Goal: Navigation & Orientation: Find specific page/section

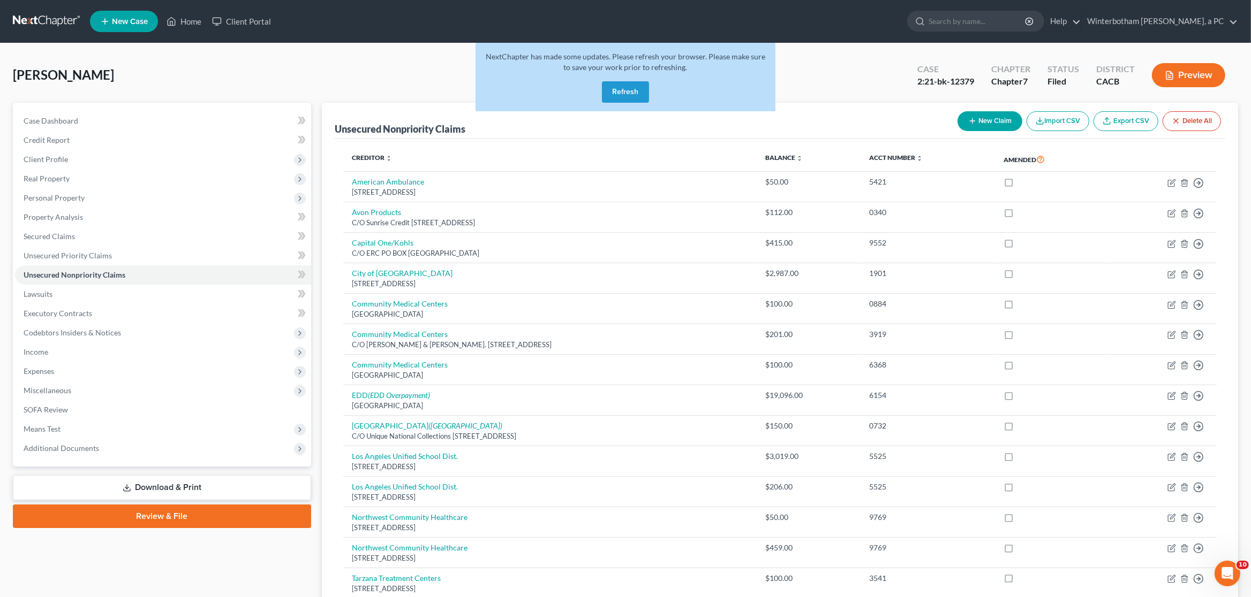
click at [36, 16] on link at bounding box center [47, 21] width 69 height 19
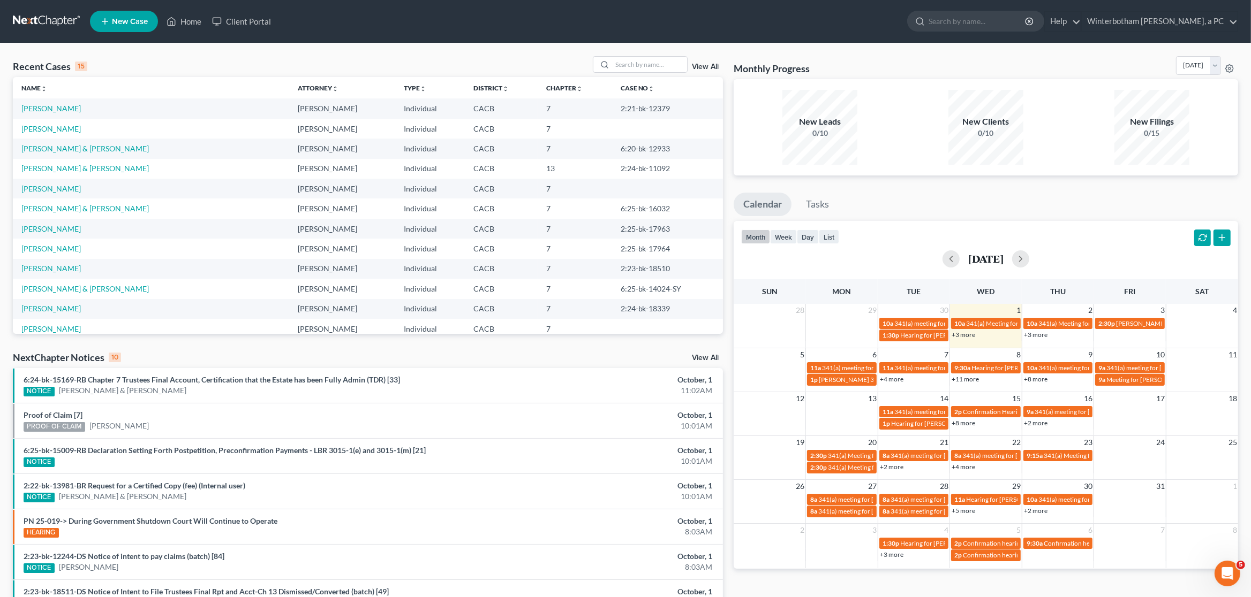
click at [1040, 339] on link "+3 more" at bounding box center [1036, 335] width 24 height 8
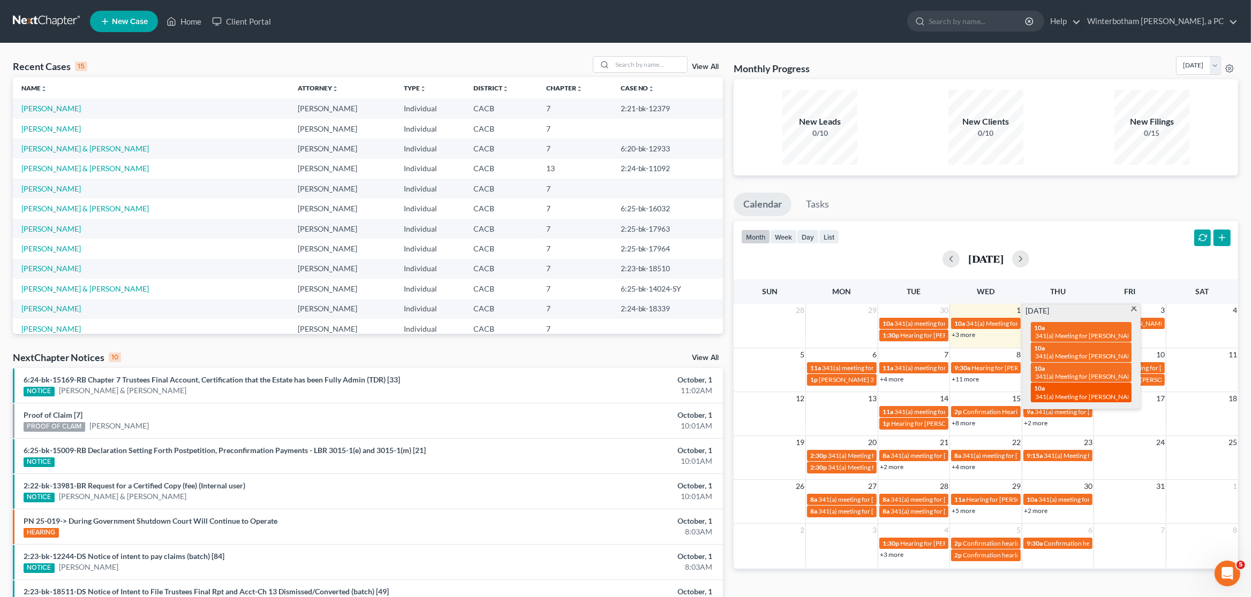
click at [1053, 394] on span "341(a) Meeting for [PERSON_NAME] and [PERSON_NAME]" at bounding box center [1118, 397] width 167 height 8
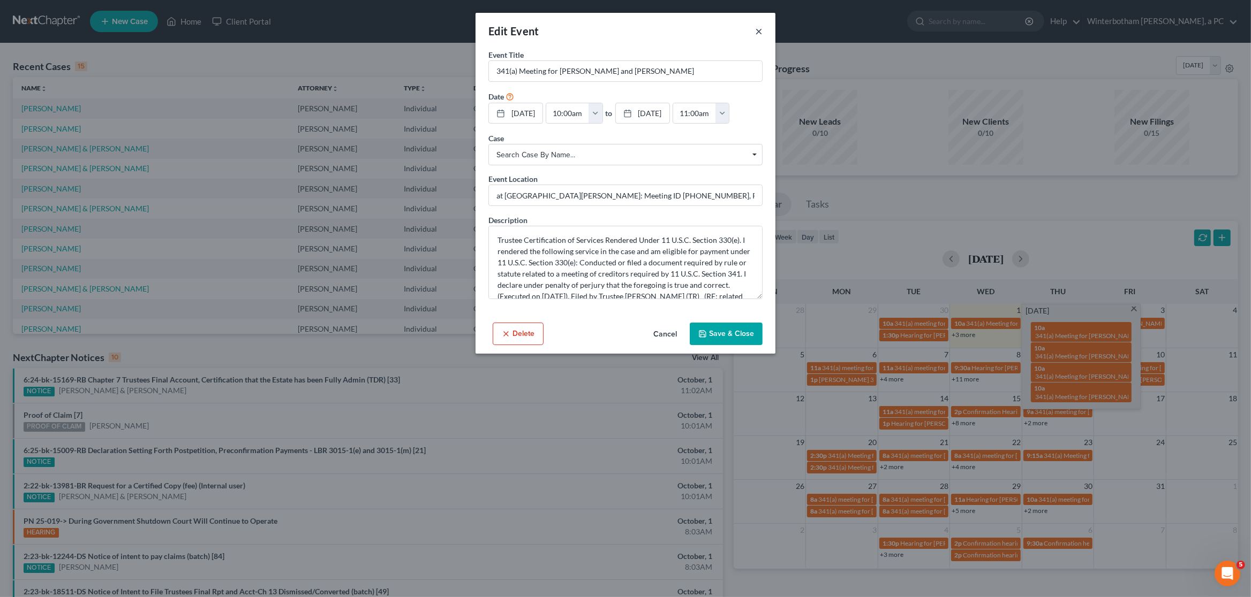
click at [760, 32] on button "×" at bounding box center [758, 31] width 7 height 13
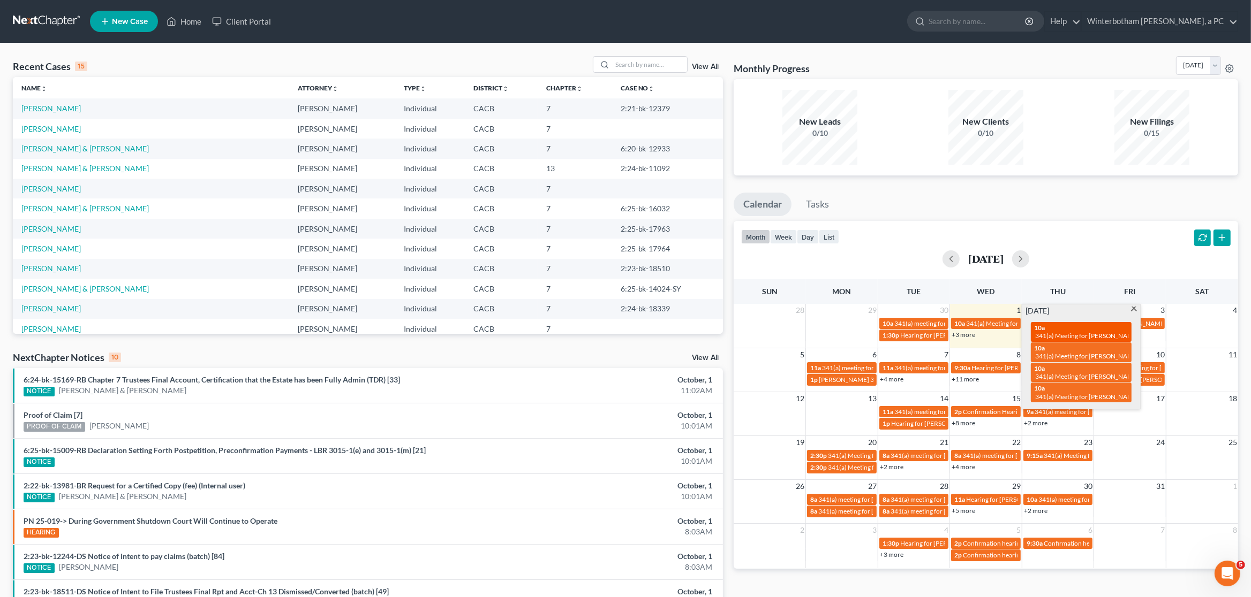
click at [1096, 334] on span "341(a) Meeting for [PERSON_NAME] and [PERSON_NAME]" at bounding box center [1118, 336] width 167 height 8
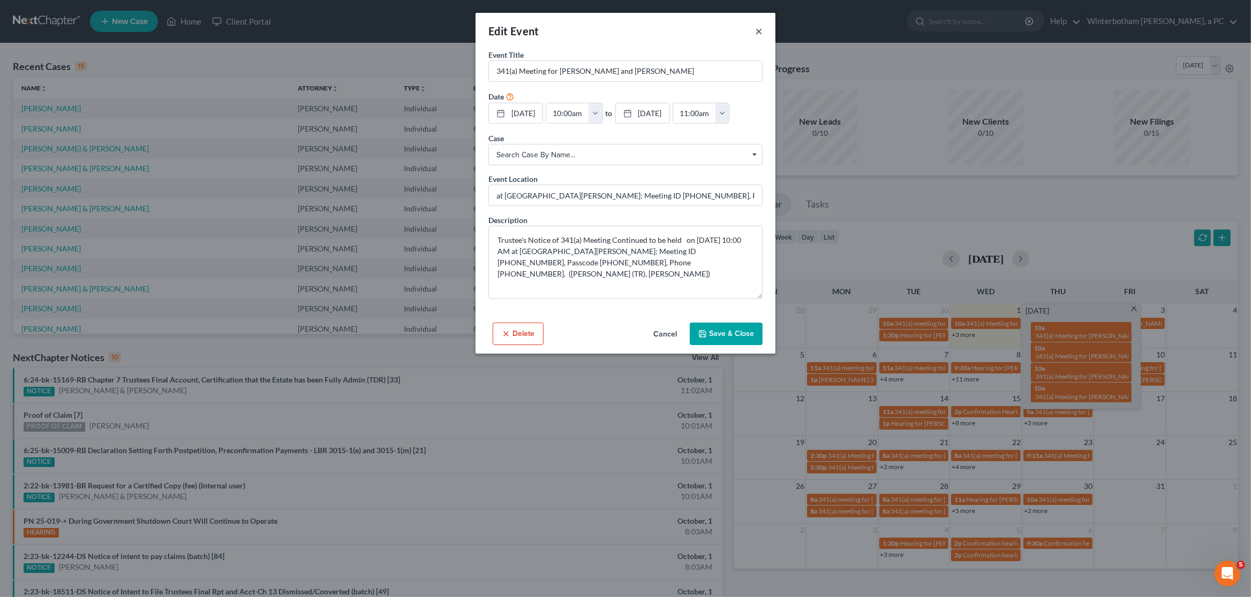
drag, startPoint x: 759, startPoint y: 32, endPoint x: 605, endPoint y: 2, distance: 157.1
click at [758, 32] on button "×" at bounding box center [758, 31] width 7 height 13
